Goal: Information Seeking & Learning: Learn about a topic

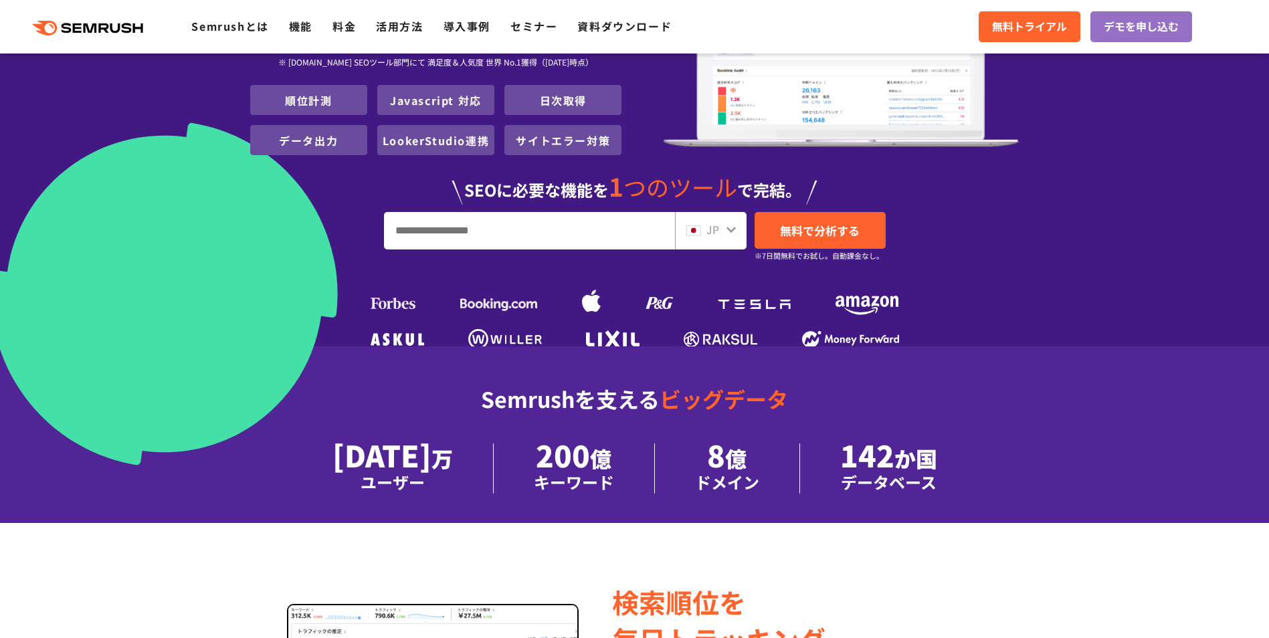
scroll to position [334, 0]
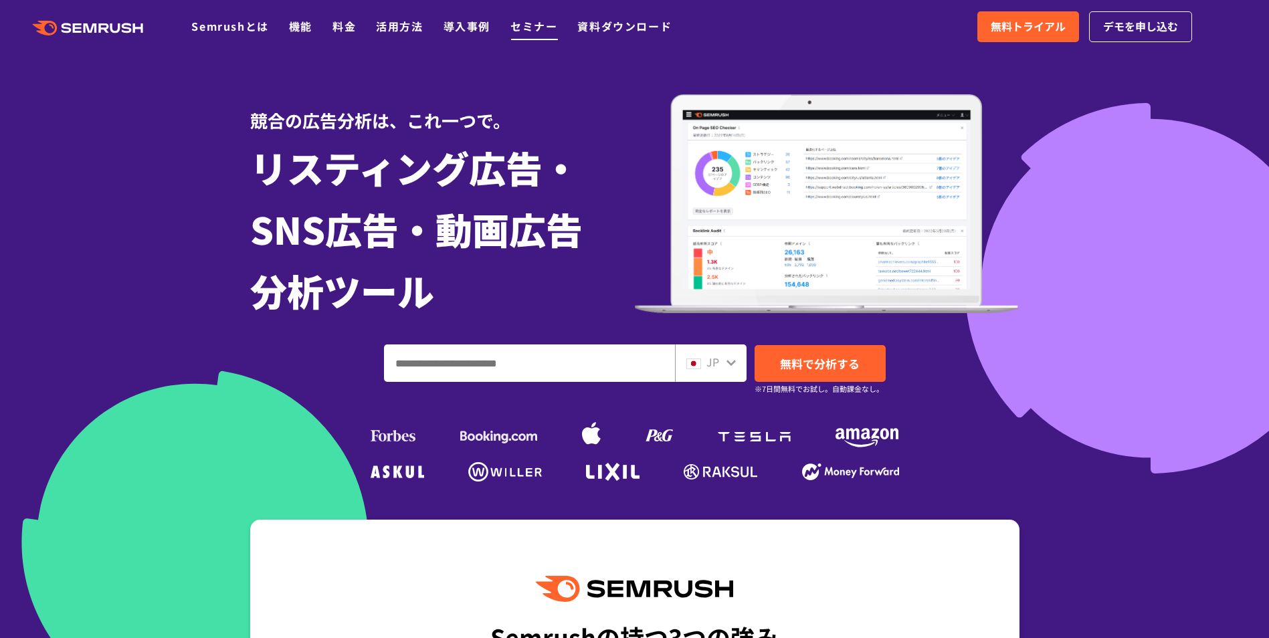
click at [533, 22] on link "セミナー" at bounding box center [533, 26] width 47 height 16
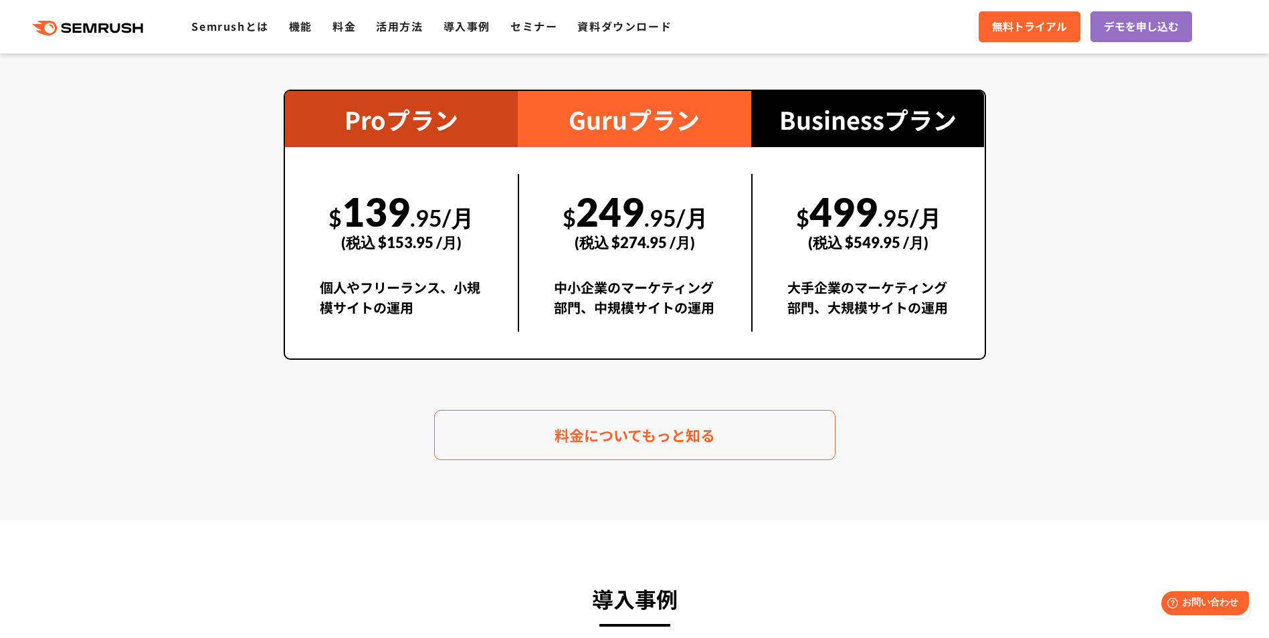
scroll to position [2675, 0]
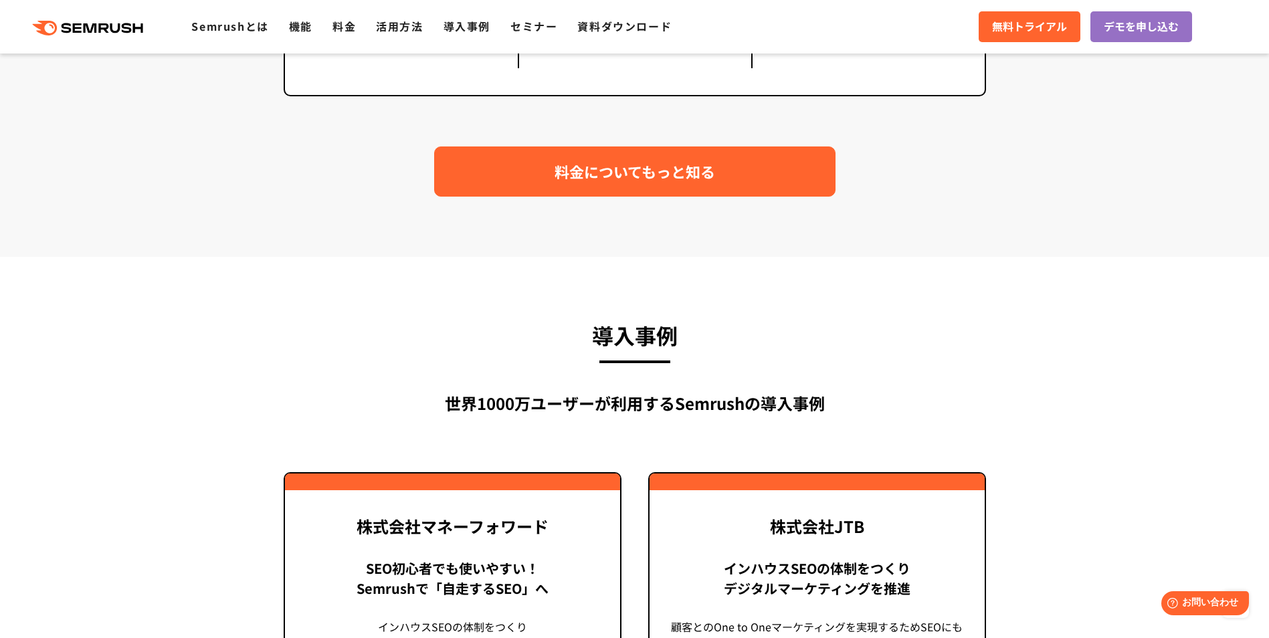
click at [522, 184] on link "料金についてもっと知る" at bounding box center [634, 171] width 401 height 50
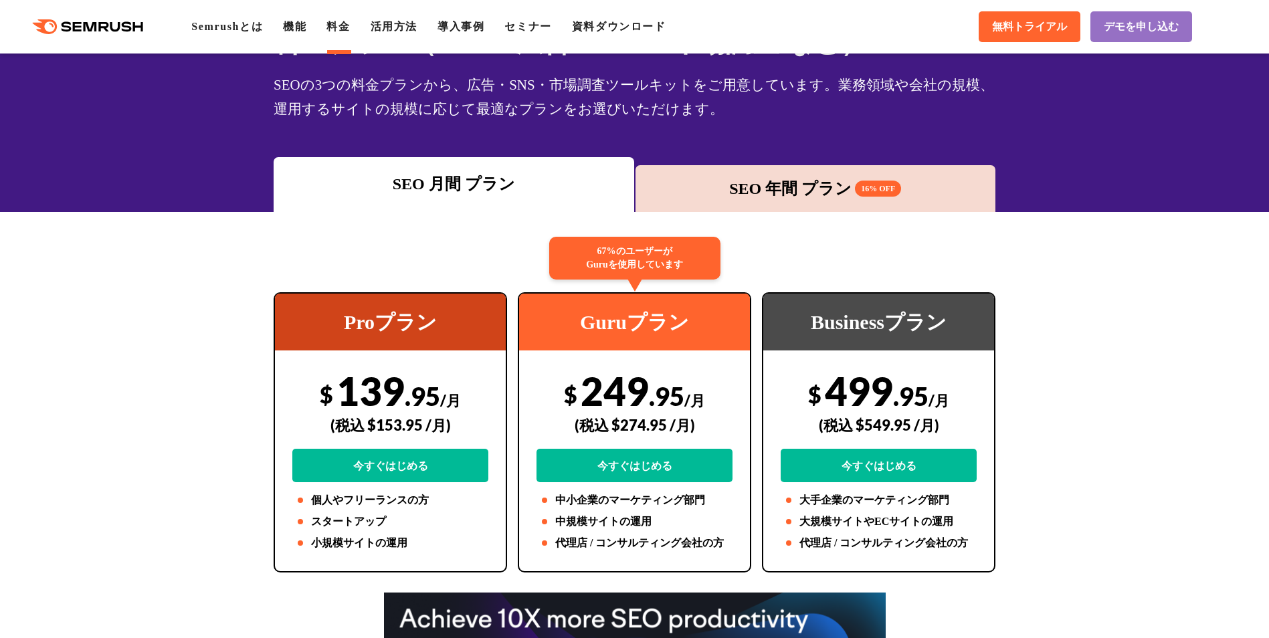
scroll to position [67, 0]
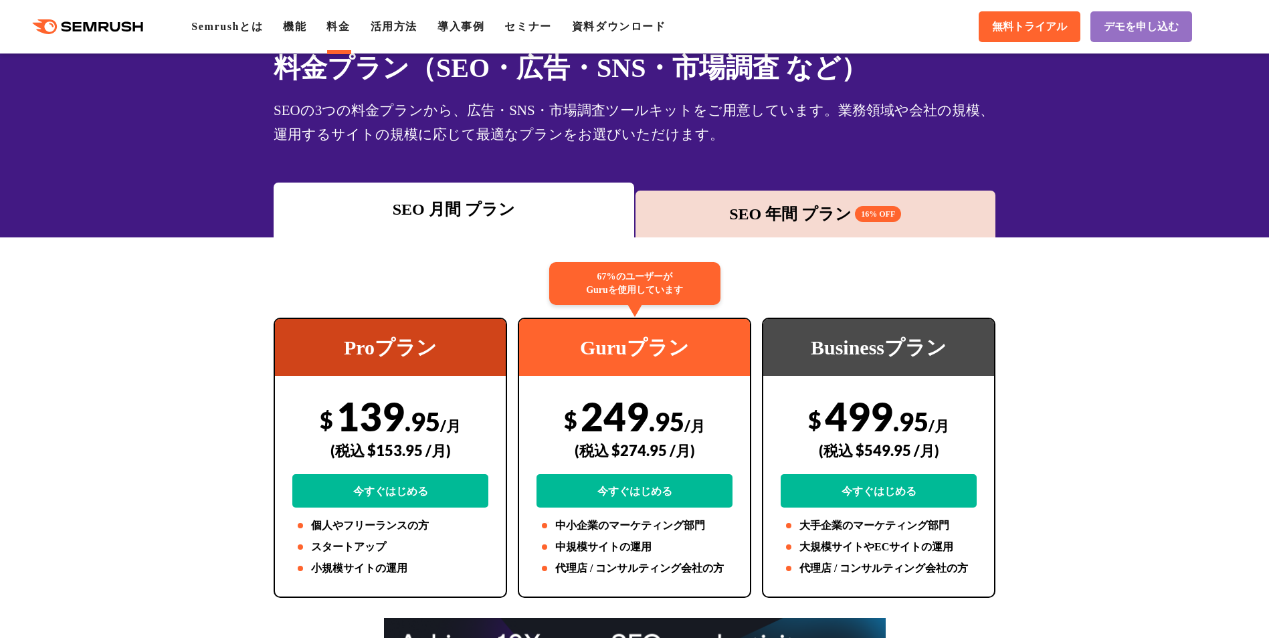
click at [712, 207] on div "SEO 年間 プラン 16% OFF" at bounding box center [815, 214] width 347 height 24
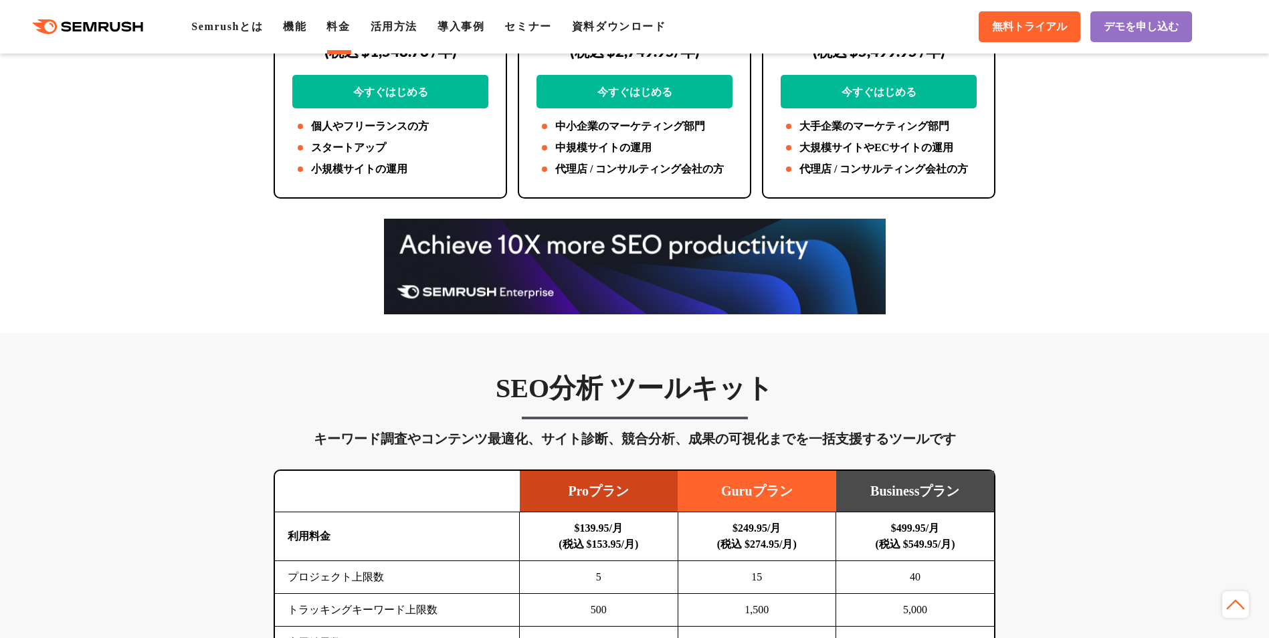
scroll to position [535, 0]
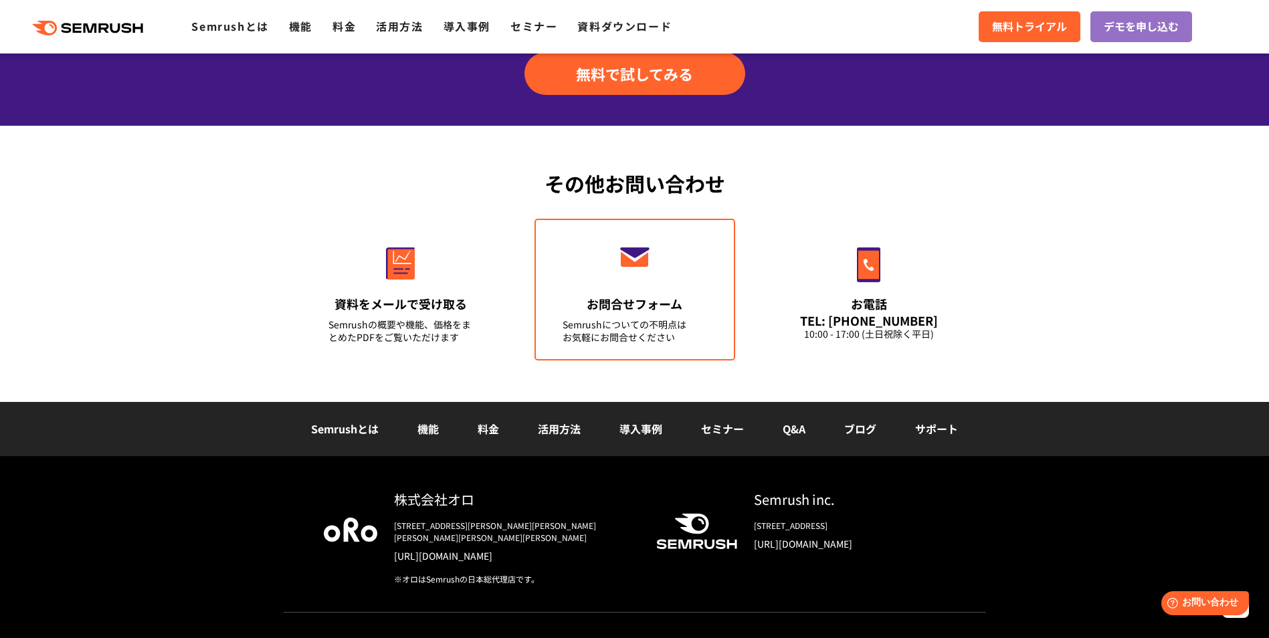
scroll to position [4467, 0]
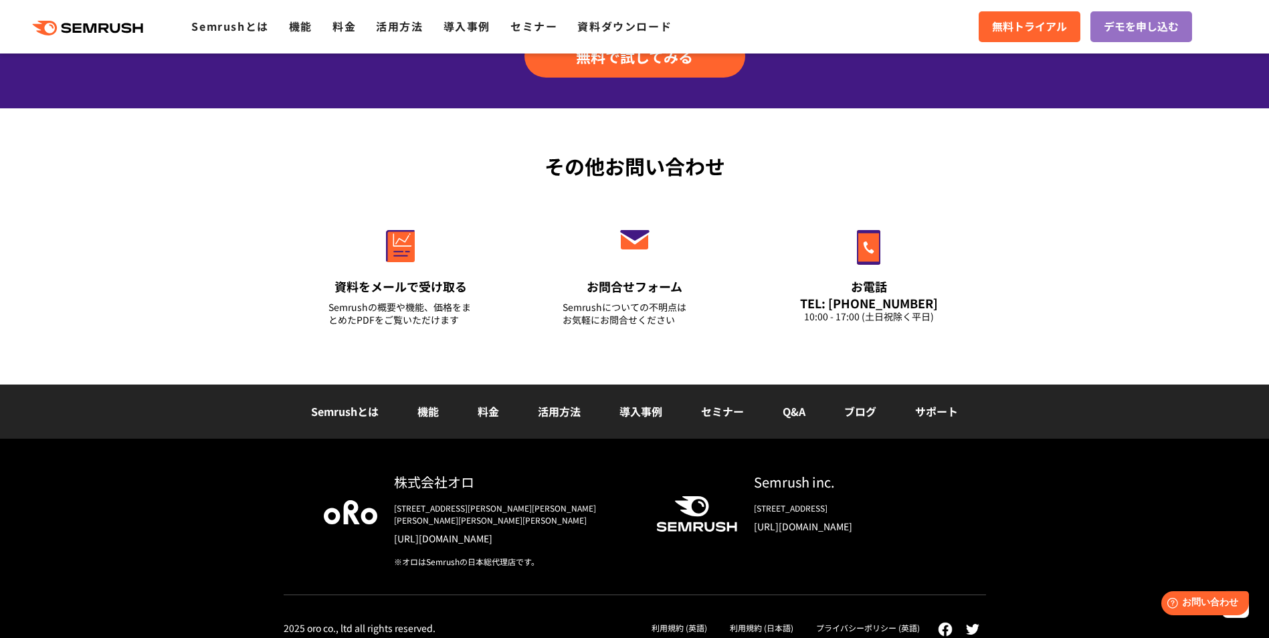
click at [435, 413] on link "機能" at bounding box center [427, 411] width 21 height 16
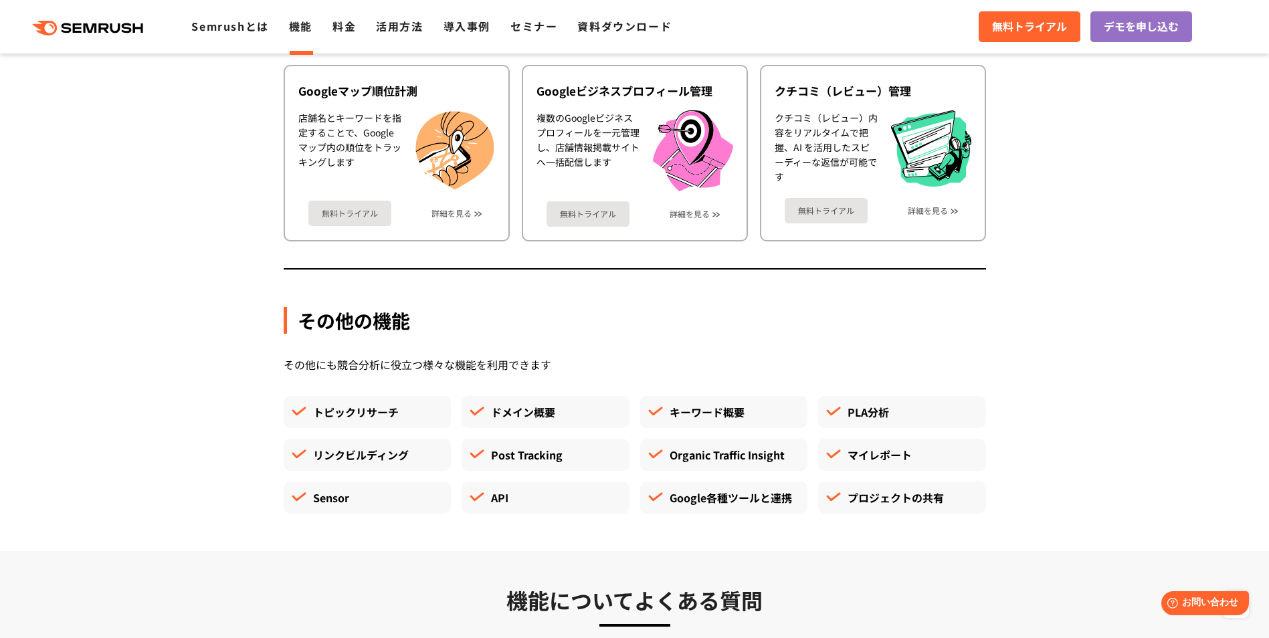
scroll to position [3478, 0]
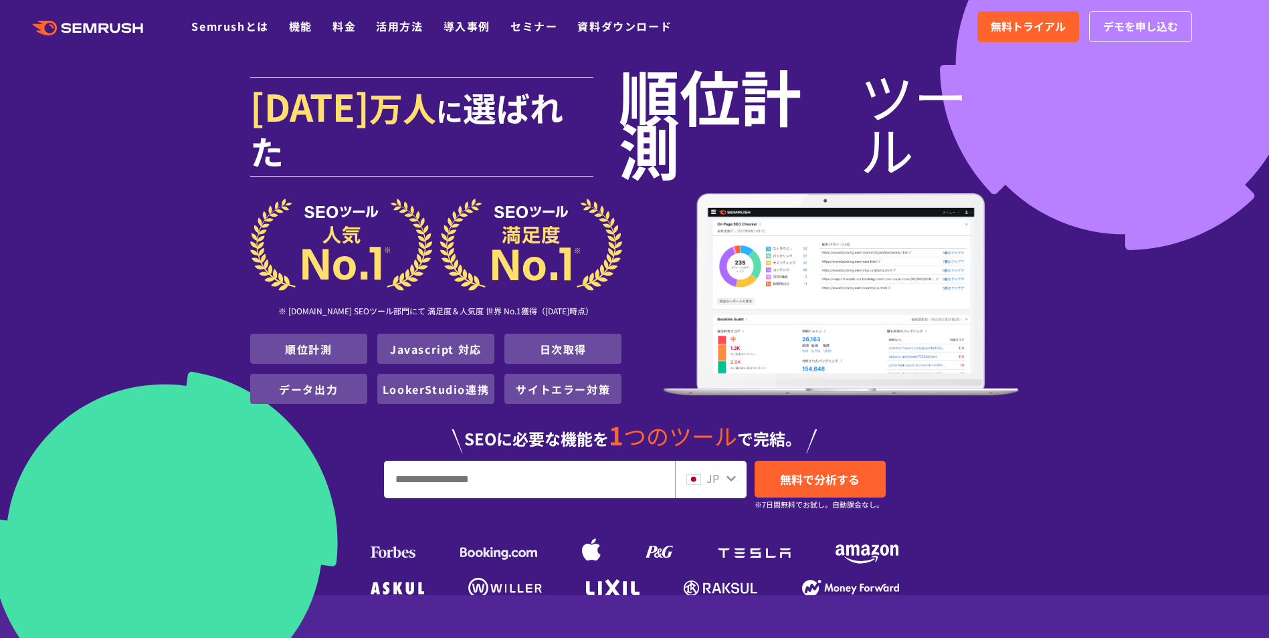
click at [479, 461] on input "URL、キーワードを入力してください" at bounding box center [530, 479] width 290 height 36
paste input "**********"
type input "**********"
click at [811, 471] on span "無料で分析する" at bounding box center [820, 479] width 80 height 17
click at [481, 19] on link "導入事例" at bounding box center [466, 26] width 47 height 16
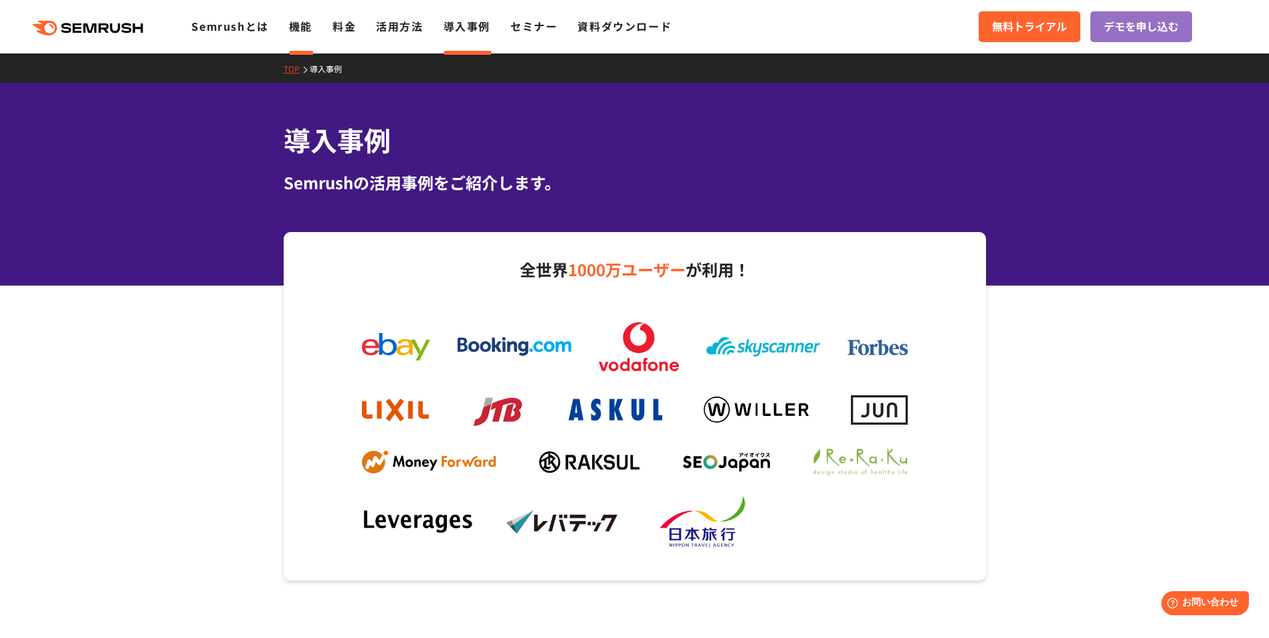
click at [305, 26] on link "機能" at bounding box center [300, 26] width 23 height 16
